Goal: Task Accomplishment & Management: Use online tool/utility

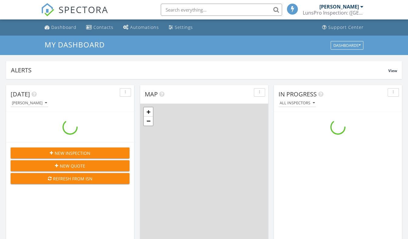
scroll to position [562, 418]
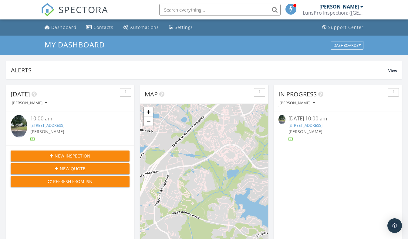
click at [323, 126] on link "[STREET_ADDRESS]" at bounding box center [306, 124] width 34 height 5
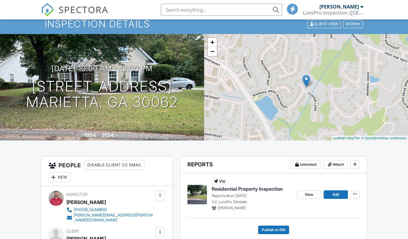
scroll to position [64, 0]
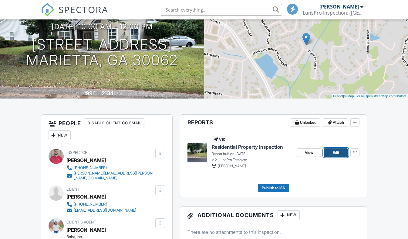
click at [336, 154] on span "Edit" at bounding box center [336, 152] width 6 height 6
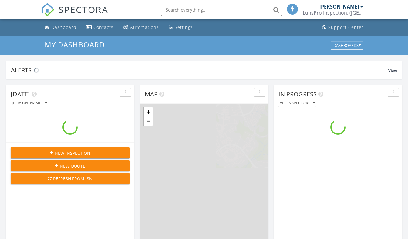
scroll to position [562, 418]
